Goal: Task Accomplishment & Management: Complete application form

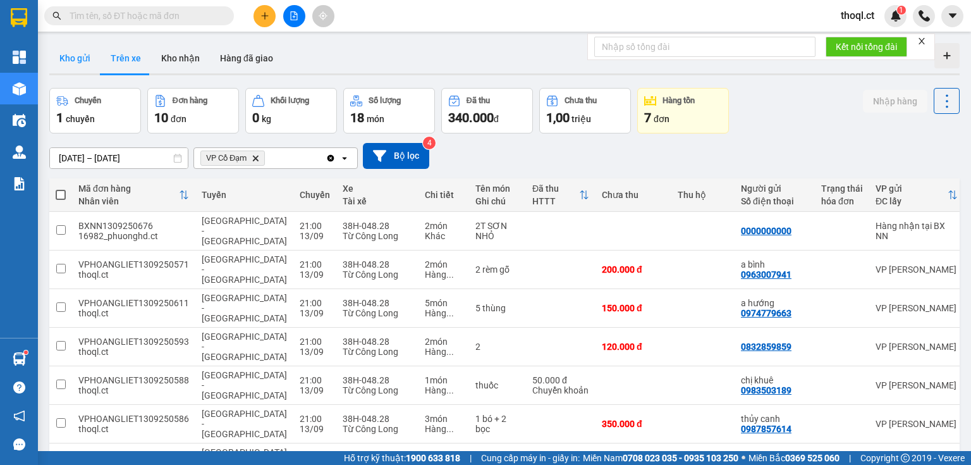
click at [82, 59] on button "Kho gửi" at bounding box center [74, 58] width 51 height 30
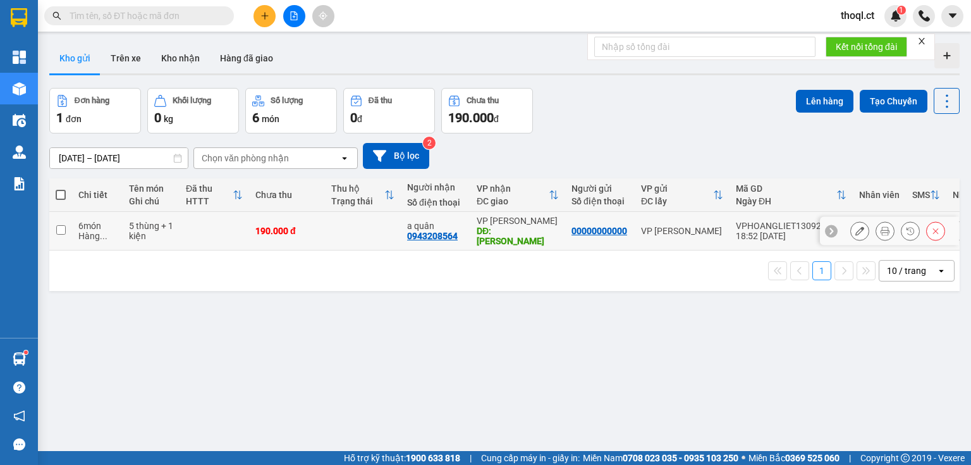
click at [66, 224] on td at bounding box center [60, 231] width 23 height 39
checkbox input "true"
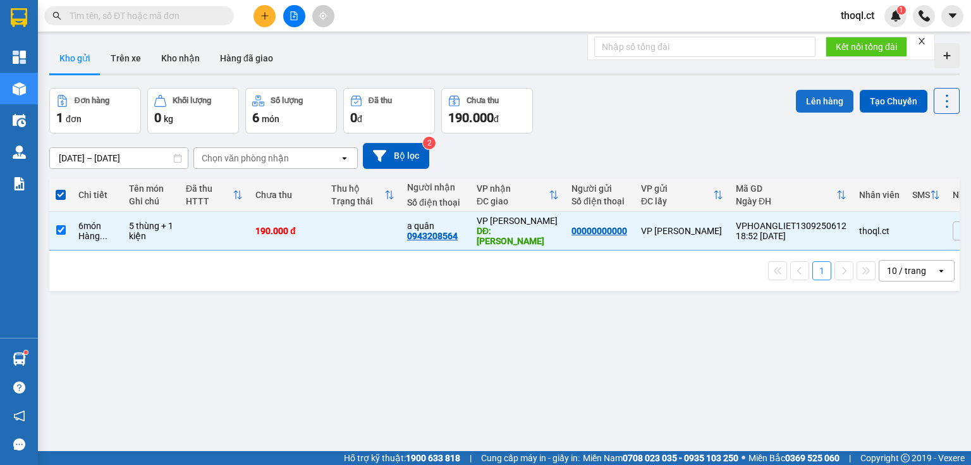
click at [800, 99] on button "Lên hàng" at bounding box center [825, 101] width 58 height 23
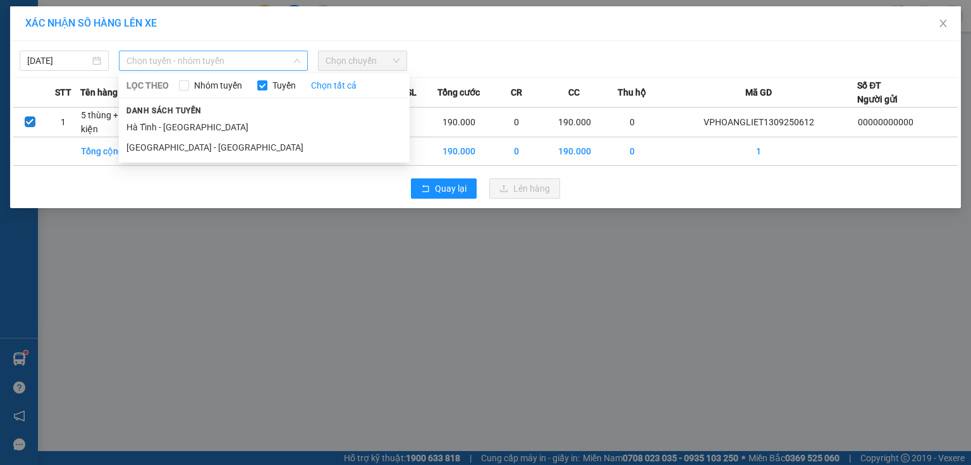
click at [269, 53] on span "Chọn tuyến - nhóm tuyến" at bounding box center [213, 60] width 174 height 19
drag, startPoint x: 192, startPoint y: 142, endPoint x: 209, endPoint y: 138, distance: 17.0
click at [192, 143] on li "[GEOGRAPHIC_DATA] - [GEOGRAPHIC_DATA]" at bounding box center [264, 147] width 291 height 20
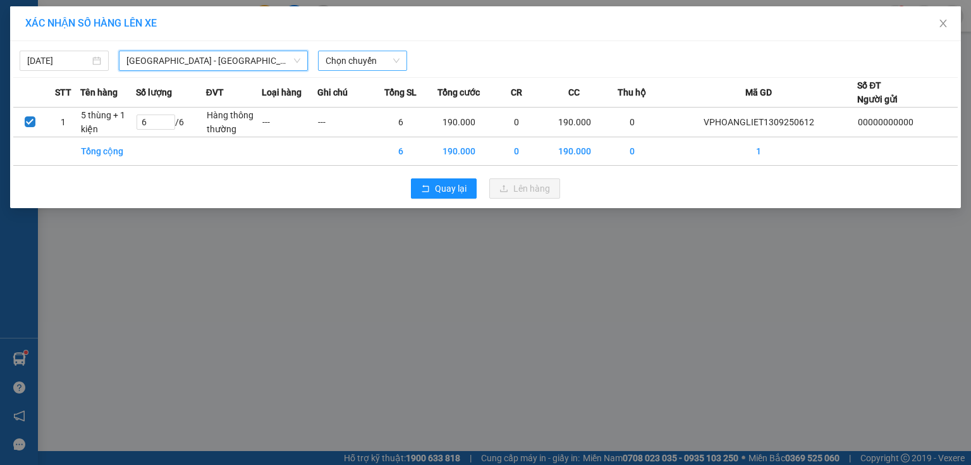
click at [360, 65] on span "Chọn chuyến" at bounding box center [362, 60] width 74 height 19
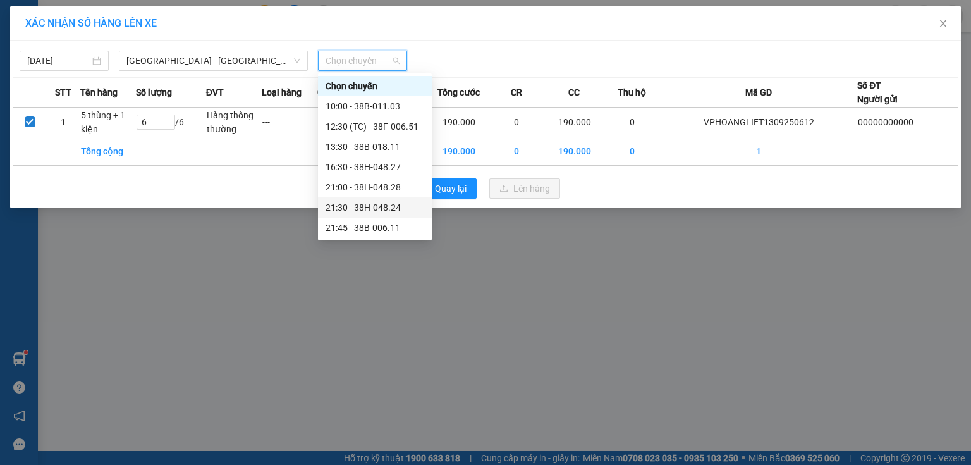
click at [374, 205] on div "21:30 - 38H-048.24" at bounding box center [374, 207] width 99 height 14
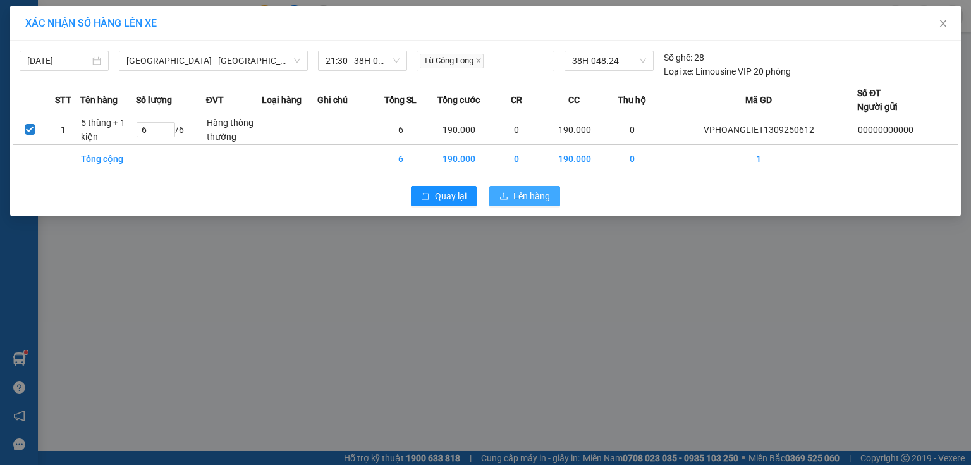
click at [526, 198] on span "Lên hàng" at bounding box center [531, 196] width 37 height 14
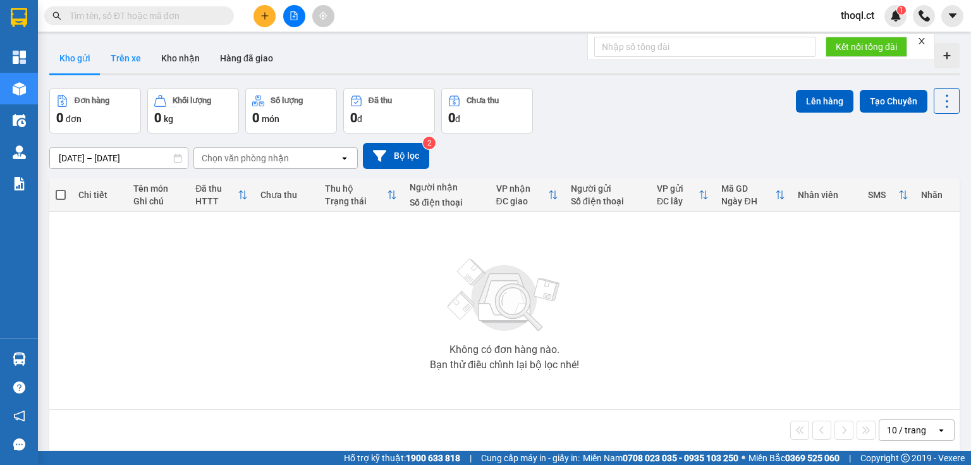
click at [131, 63] on button "Trên xe" at bounding box center [125, 58] width 51 height 30
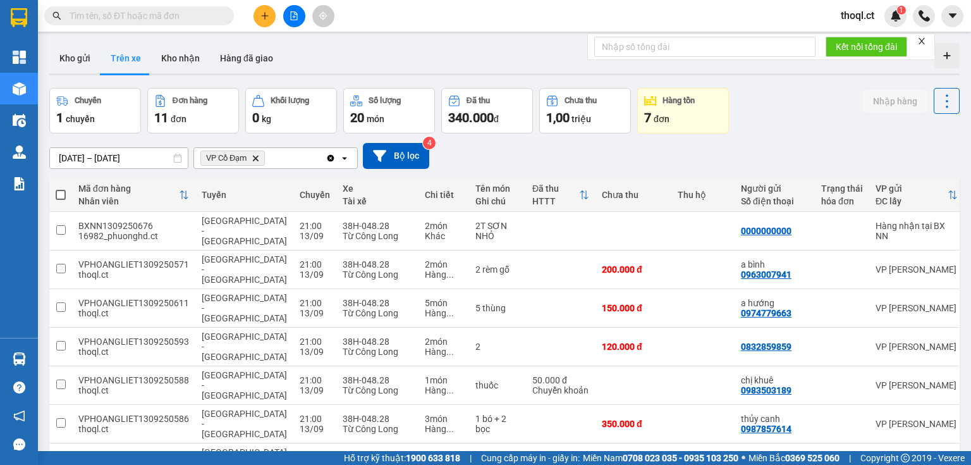
click at [255, 154] on icon "Delete" at bounding box center [256, 158] width 8 height 8
click at [255, 154] on div "Chọn văn phòng nhận" at bounding box center [245, 158] width 87 height 13
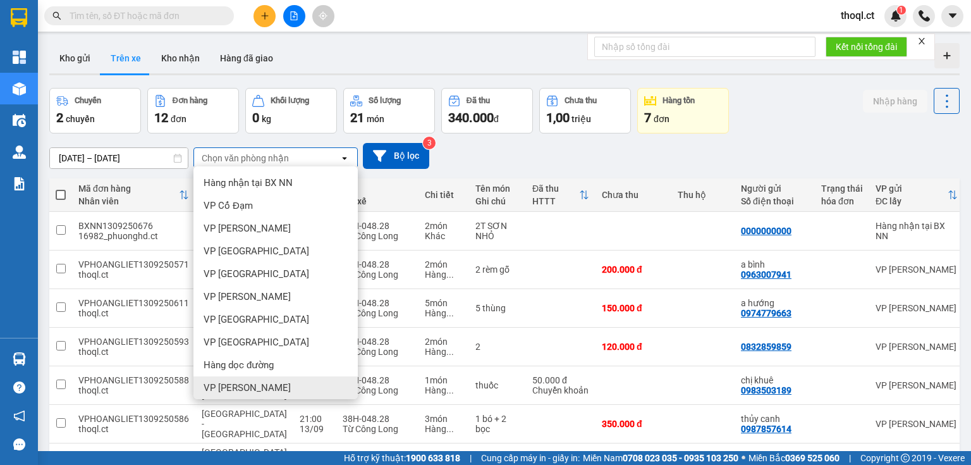
click at [235, 389] on span "VP [PERSON_NAME]" at bounding box center [247, 387] width 87 height 13
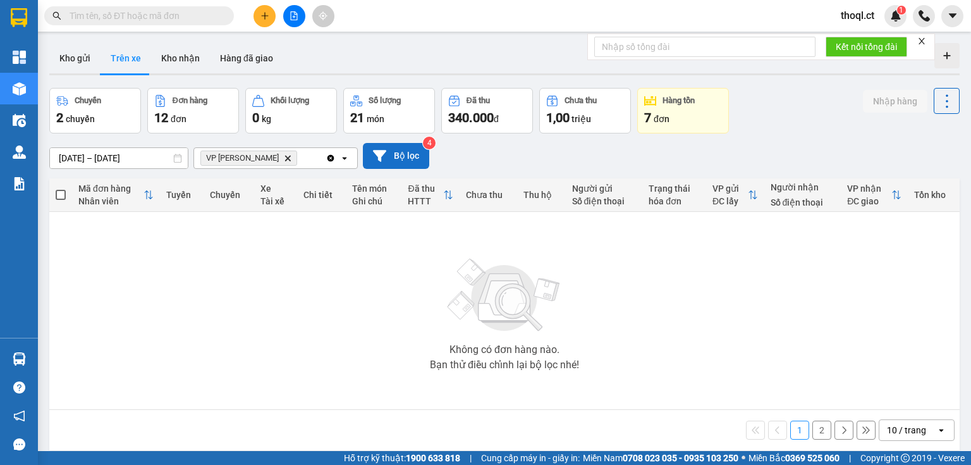
click at [405, 158] on button "Bộ lọc" at bounding box center [396, 156] width 66 height 26
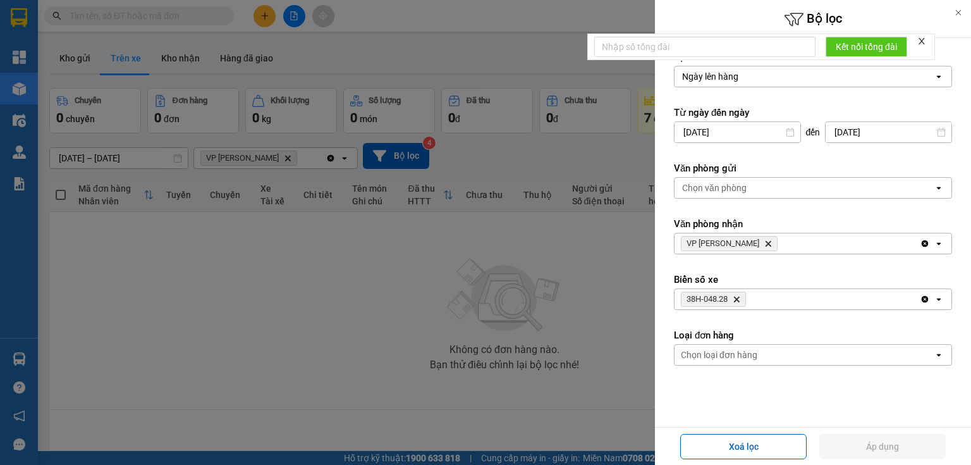
click at [739, 296] on icon "Delete" at bounding box center [737, 299] width 8 height 8
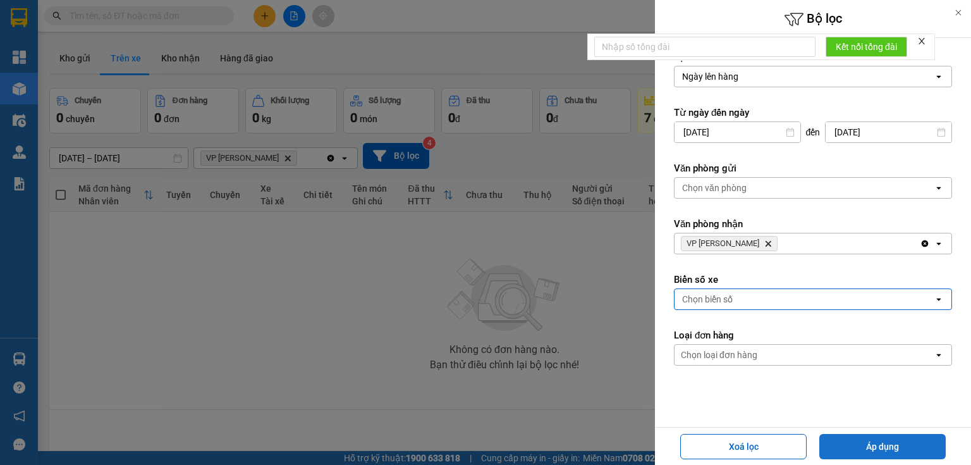
click at [900, 439] on button "Áp dụng" at bounding box center [882, 446] width 126 height 25
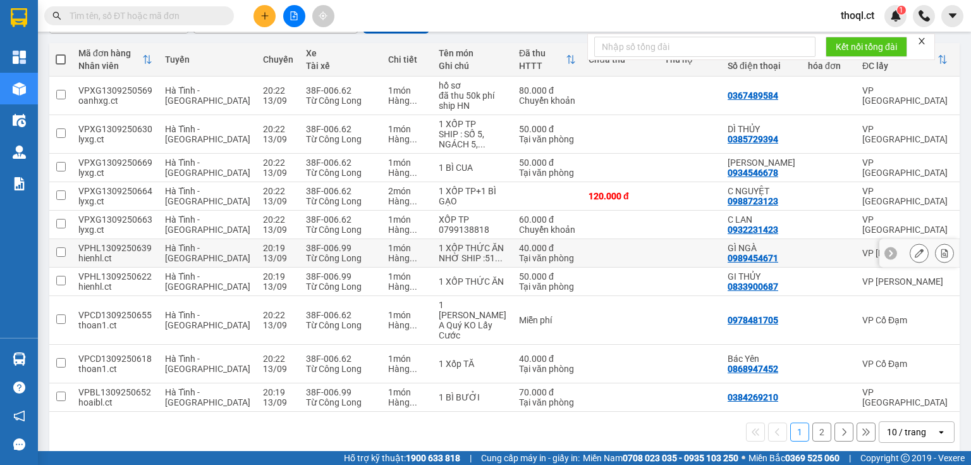
scroll to position [150, 0]
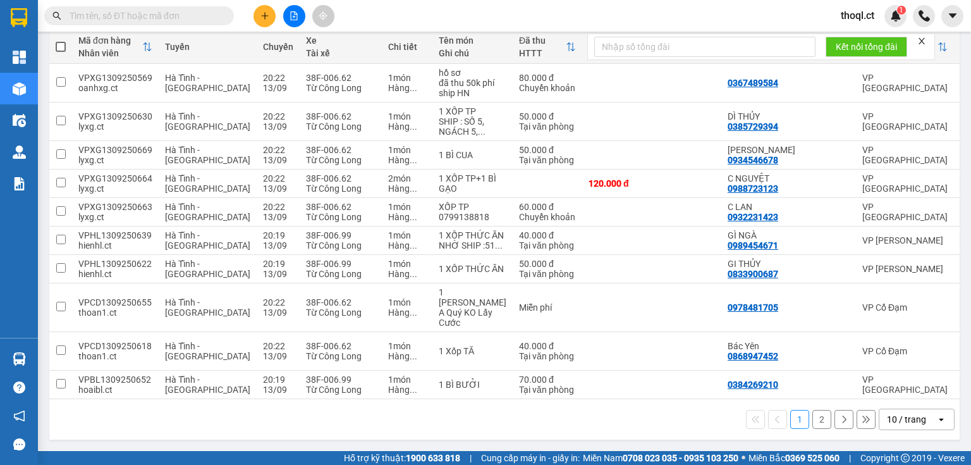
click at [815, 420] on button "2" at bounding box center [821, 419] width 19 height 19
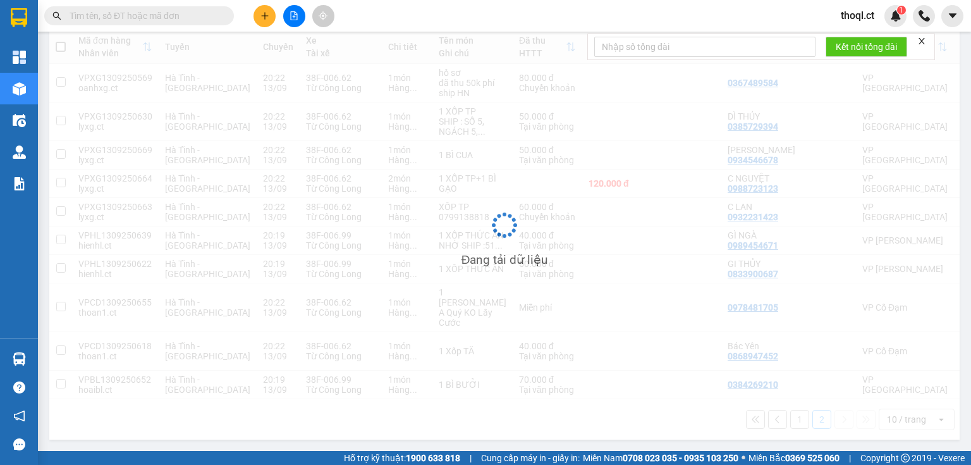
scroll to position [58, 0]
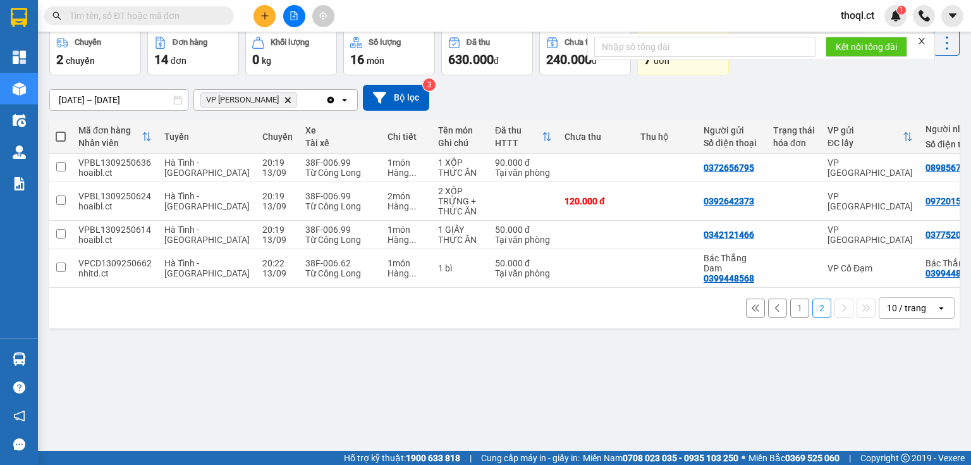
click at [795, 315] on button "1" at bounding box center [799, 307] width 19 height 19
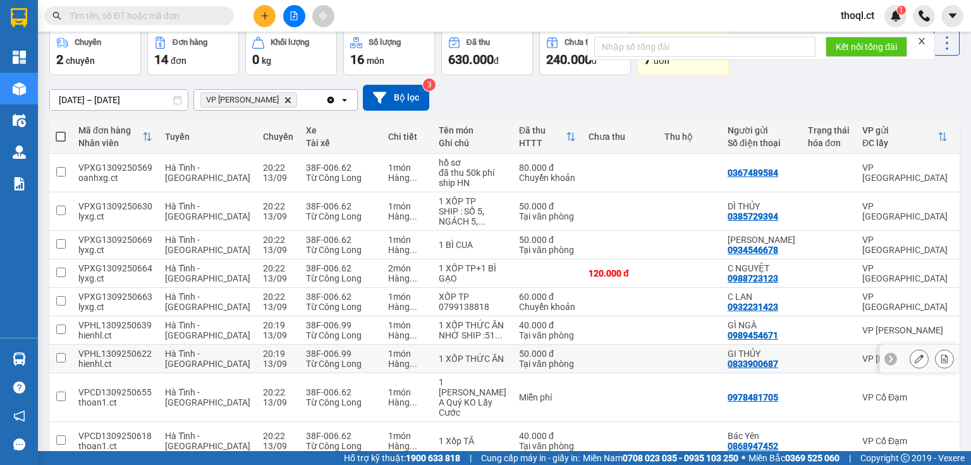
scroll to position [109, 0]
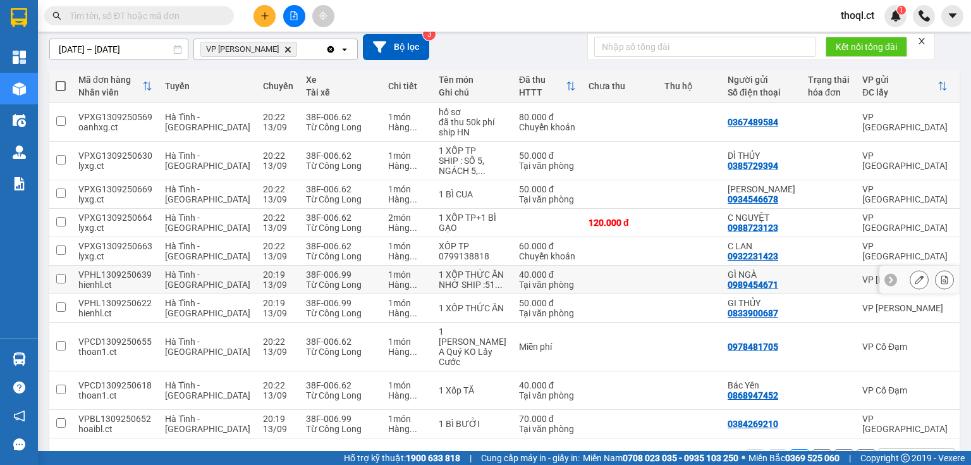
click at [909, 288] on div at bounding box center [918, 279] width 19 height 19
click at [915, 284] on icon at bounding box center [919, 279] width 9 height 9
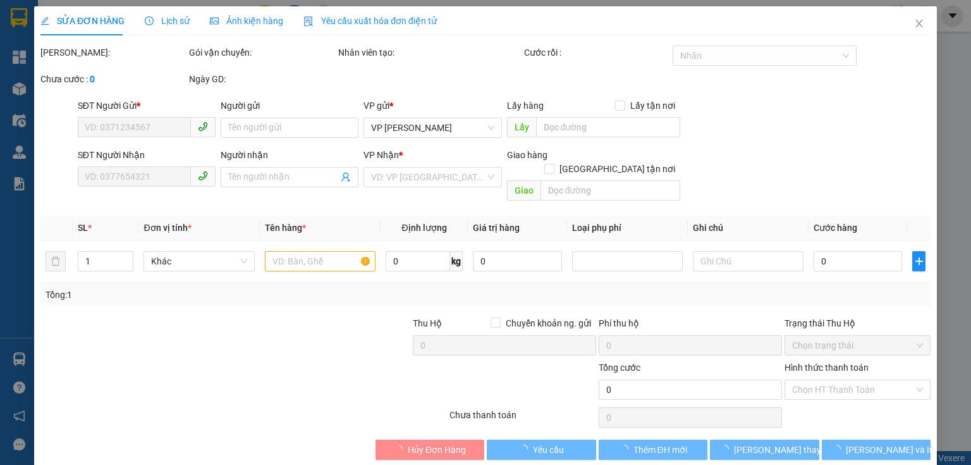
type input "0989454671"
type input "GÌ NGÀ"
type input "0977023798"
type input "E NGOC ANH"
type input "40.000"
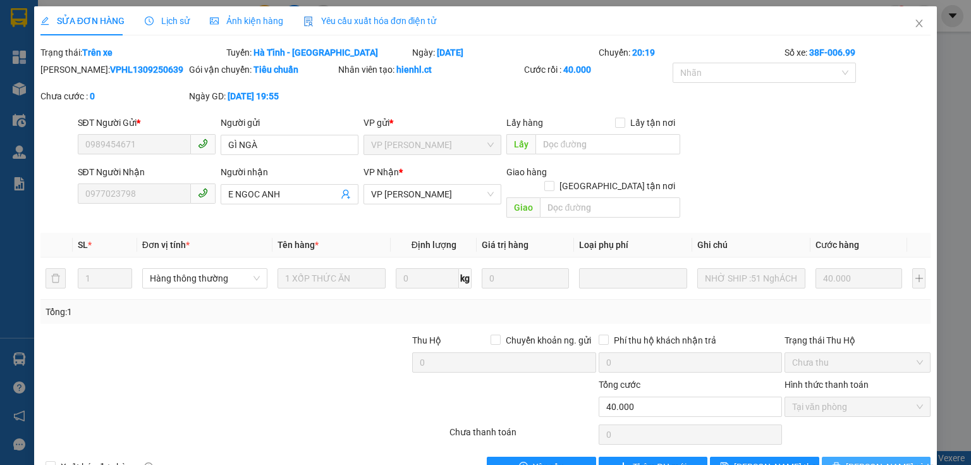
click at [830, 456] on button "[PERSON_NAME] và In" at bounding box center [876, 466] width 109 height 20
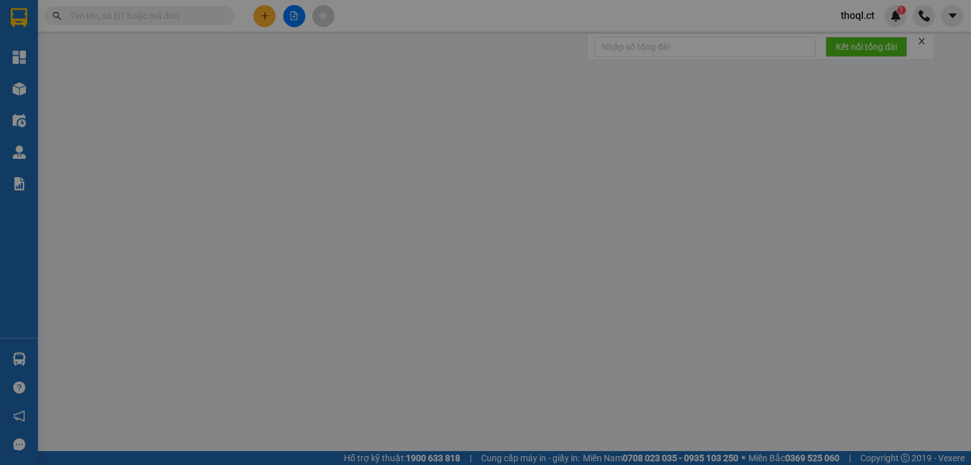
type input "0989454671"
type input "GÌ NGÀ"
type input "0977023798"
type input "E NGOC ANH"
type input "40.000"
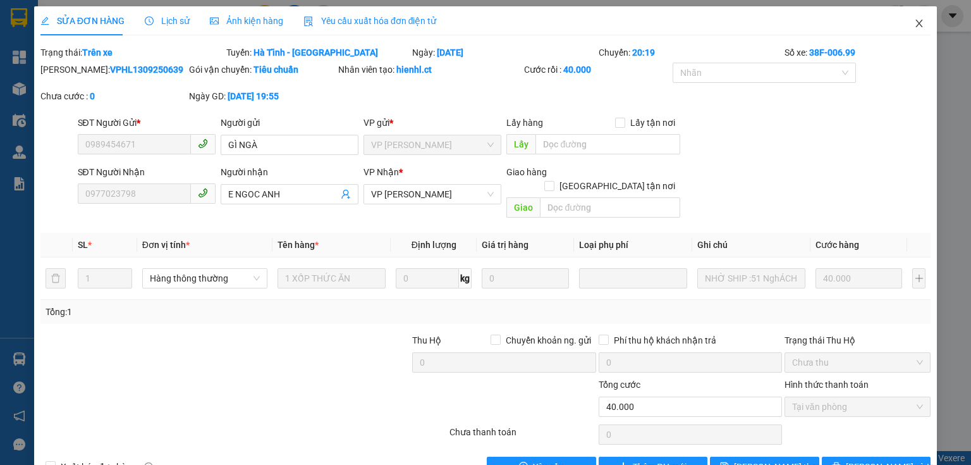
click at [914, 20] on icon "close" at bounding box center [919, 23] width 10 height 10
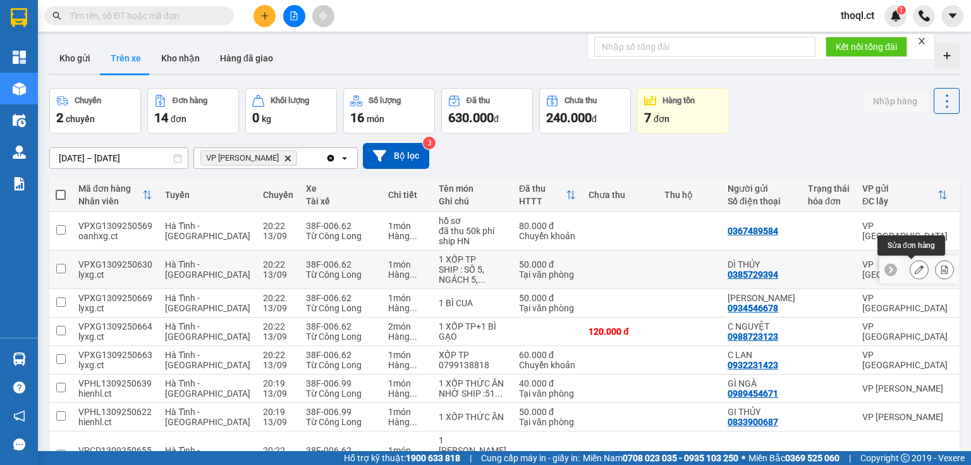
click at [915, 269] on icon at bounding box center [919, 269] width 9 height 9
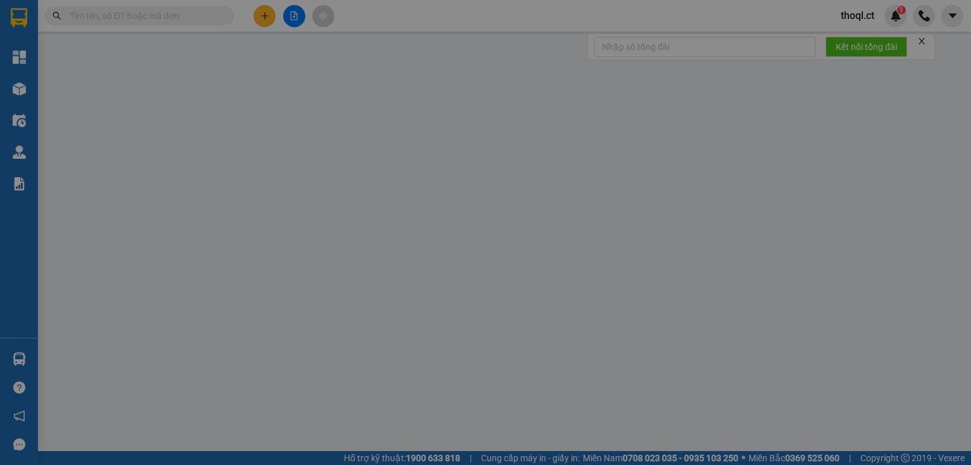
type input "0385729394"
type input "DÌ THỦY"
type input "0916407420"
type input "E THẢO"
type input "50.000"
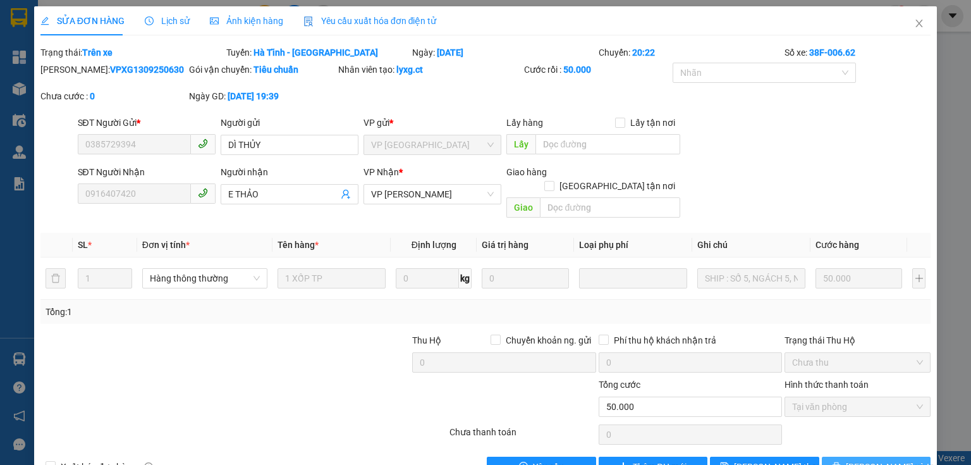
click at [854, 456] on button "[PERSON_NAME] và In" at bounding box center [876, 466] width 109 height 20
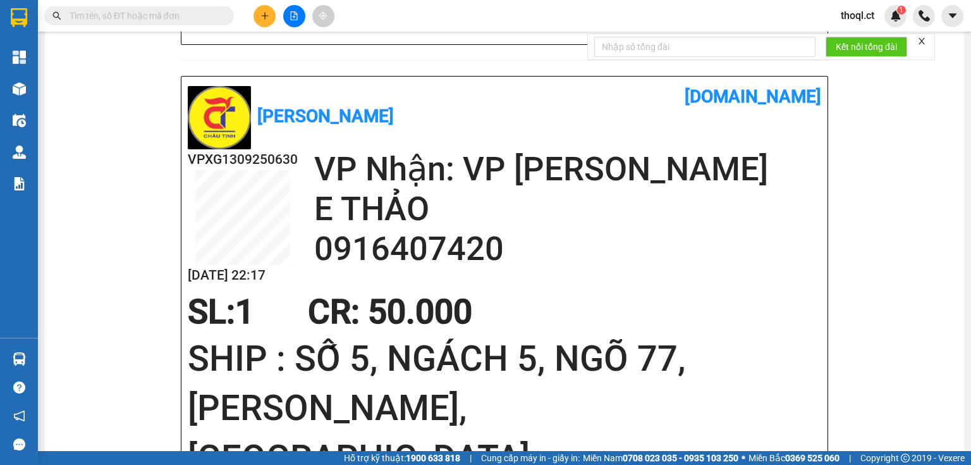
scroll to position [455, 0]
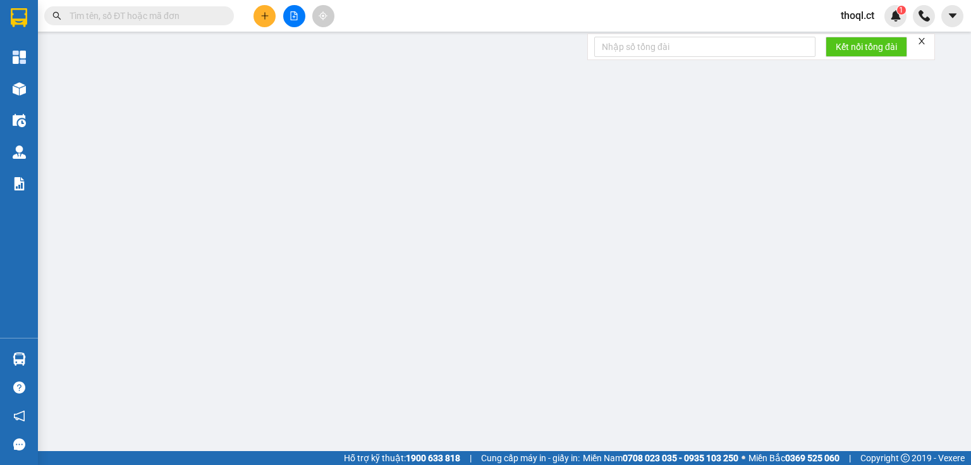
type input "0385729394"
type input "DÌ THỦY"
type input "0916407420"
type input "E THẢO"
type input "50.000"
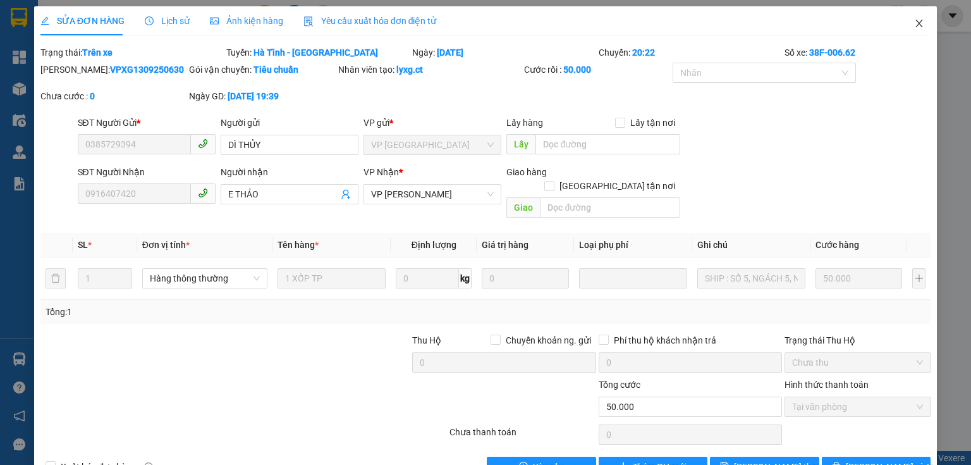
click at [914, 22] on icon "close" at bounding box center [919, 23] width 10 height 10
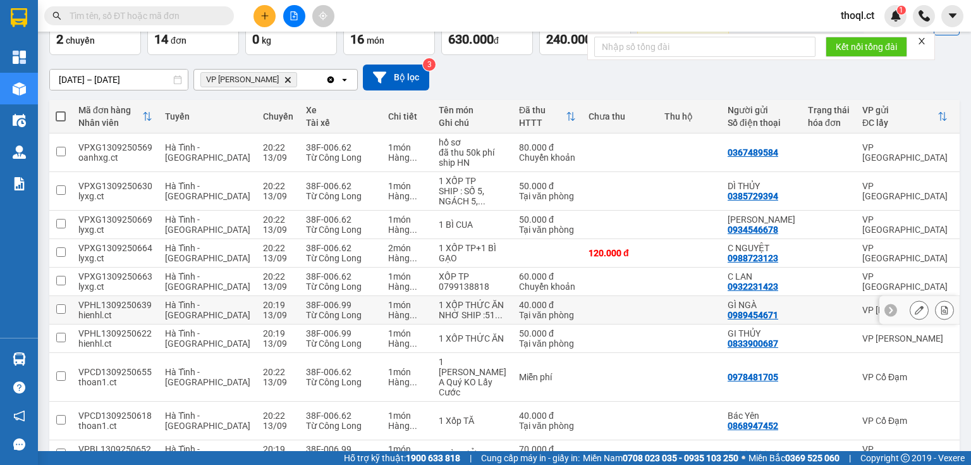
scroll to position [101, 0]
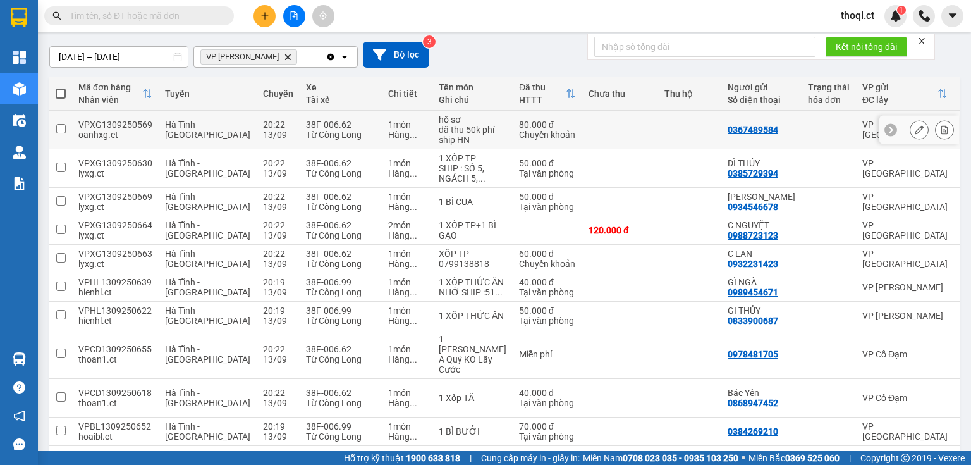
click at [910, 126] on button at bounding box center [919, 130] width 18 height 22
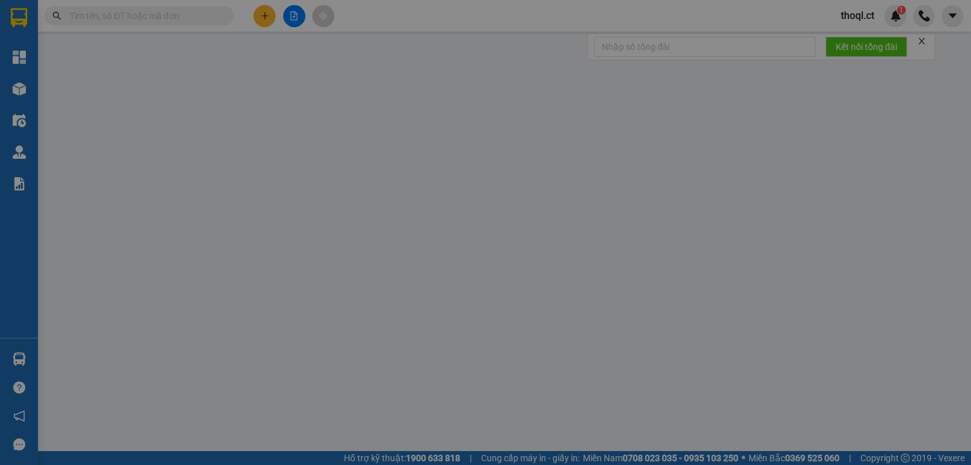
type input "0367489584"
type input "0966966112"
type input "80.000"
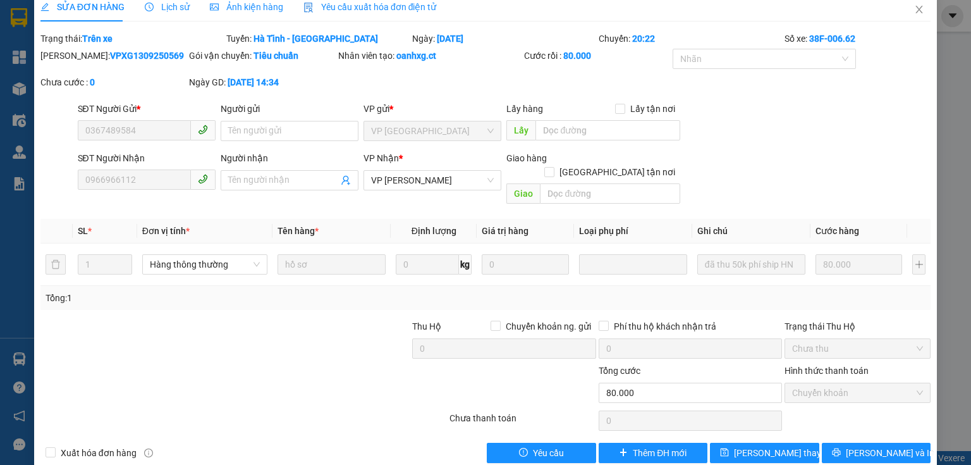
scroll to position [22, 0]
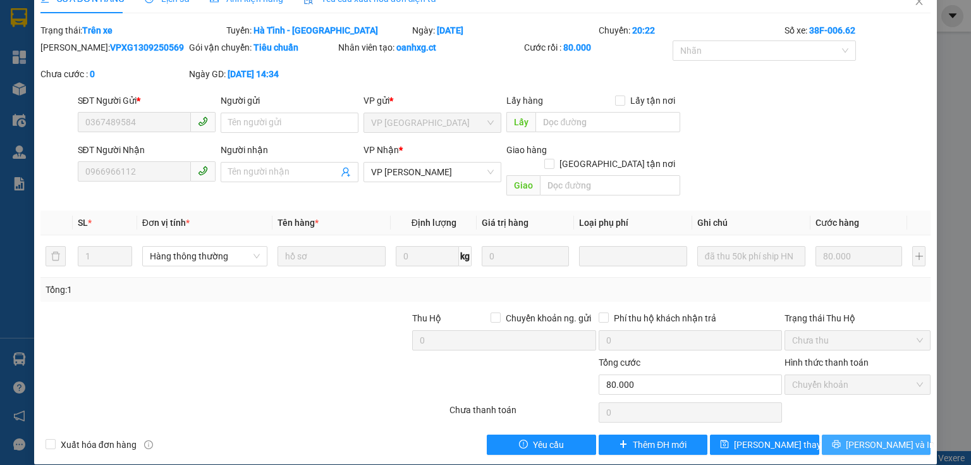
click at [871, 437] on span "[PERSON_NAME] và In" at bounding box center [890, 444] width 88 height 14
